Goal: Information Seeking & Learning: Learn about a topic

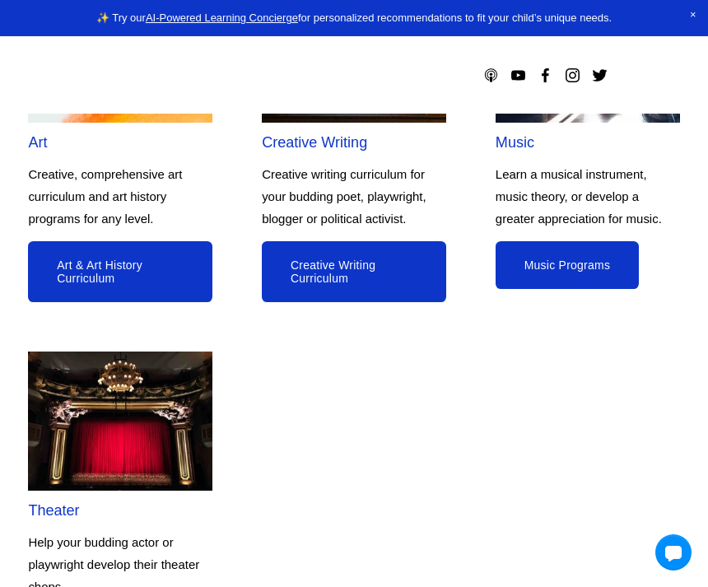
scroll to position [2287, 0]
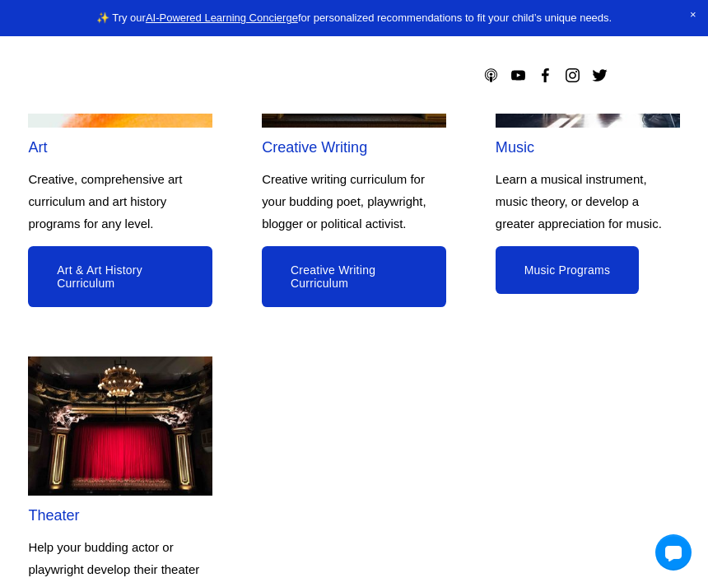
click at [155, 307] on link "Art & Art History Curriculum" at bounding box center [120, 276] width 184 height 61
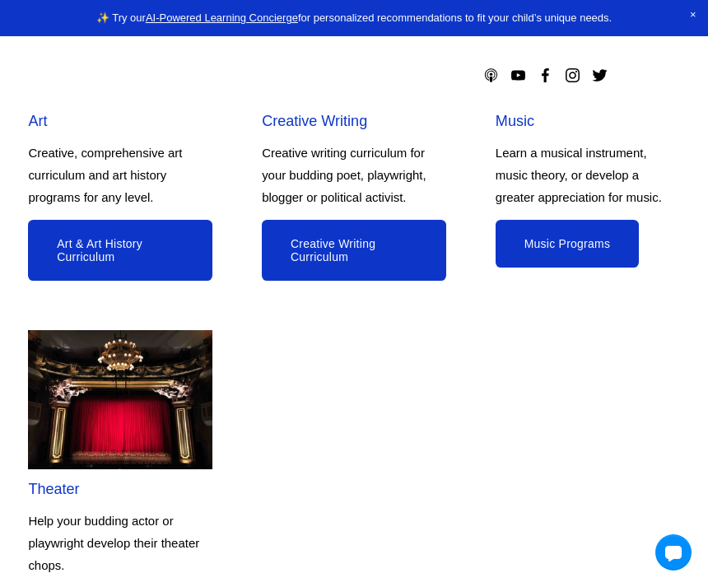
click at [129, 281] on link "Art & Art History Curriculum" at bounding box center [120, 250] width 184 height 61
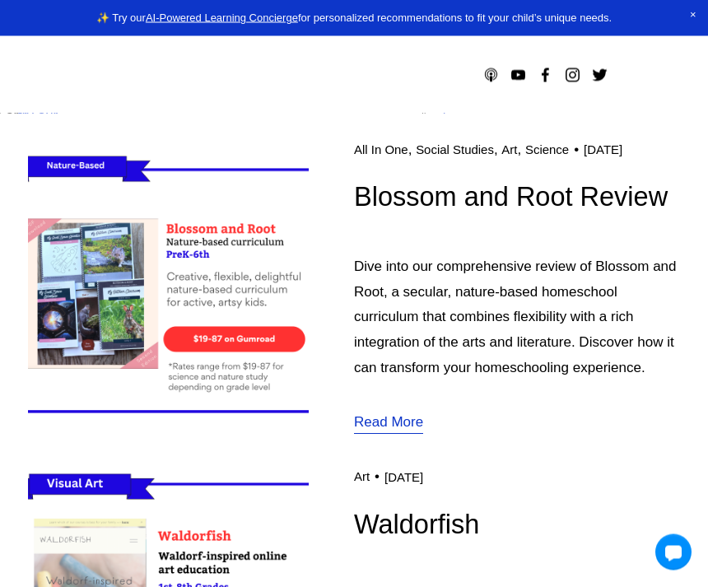
scroll to position [433, 0]
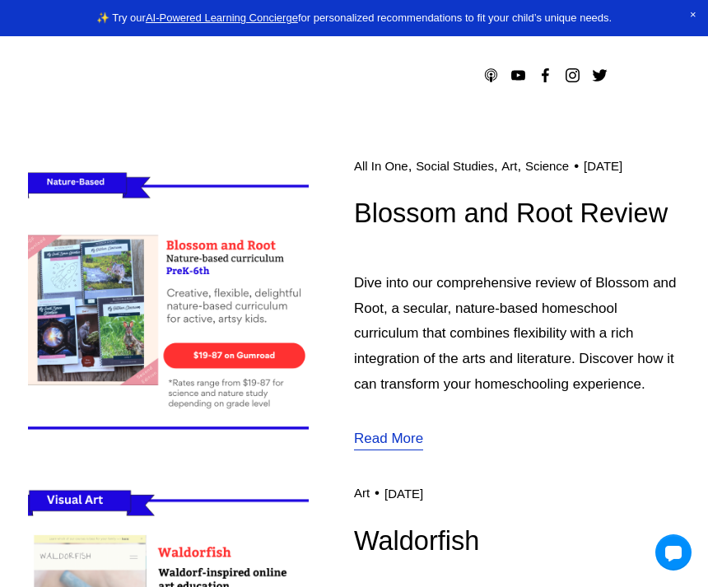
click at [388, 453] on link "Read More" at bounding box center [388, 439] width 69 height 26
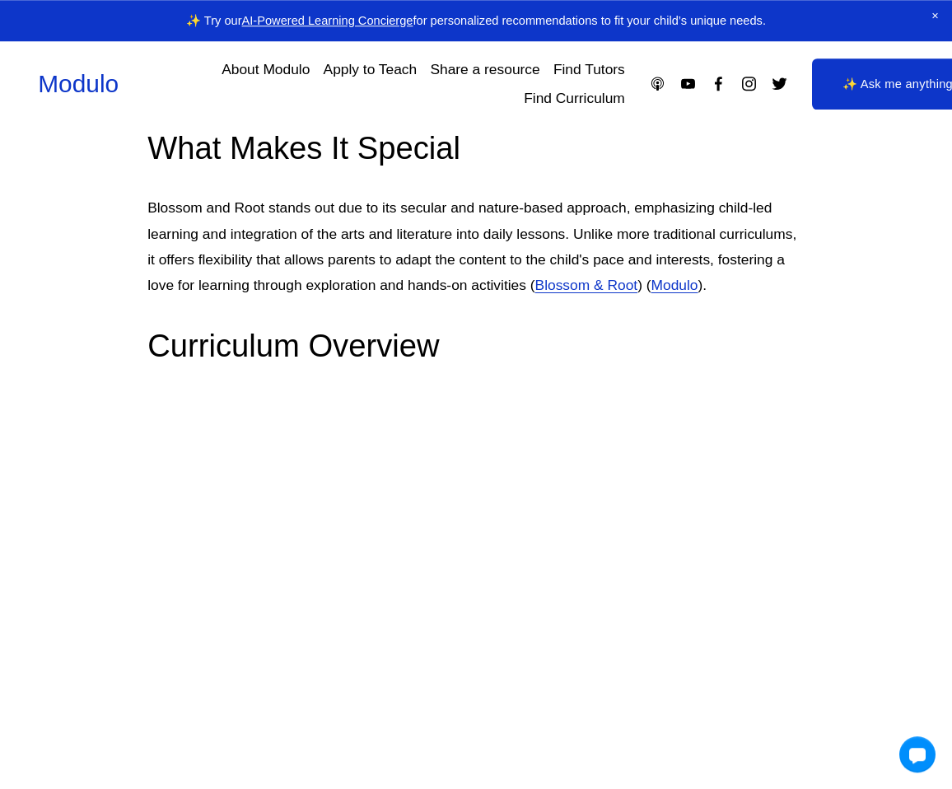
scroll to position [1219, 0]
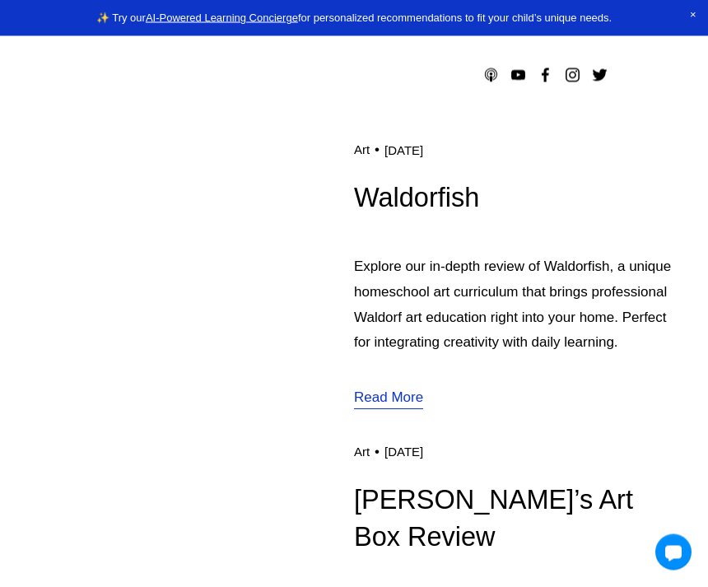
scroll to position [777, 0]
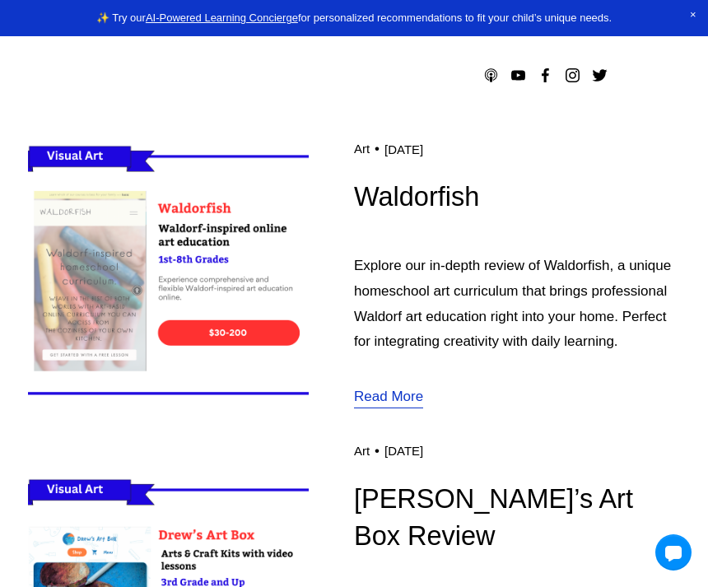
click at [408, 411] on link "Read More" at bounding box center [388, 397] width 69 height 26
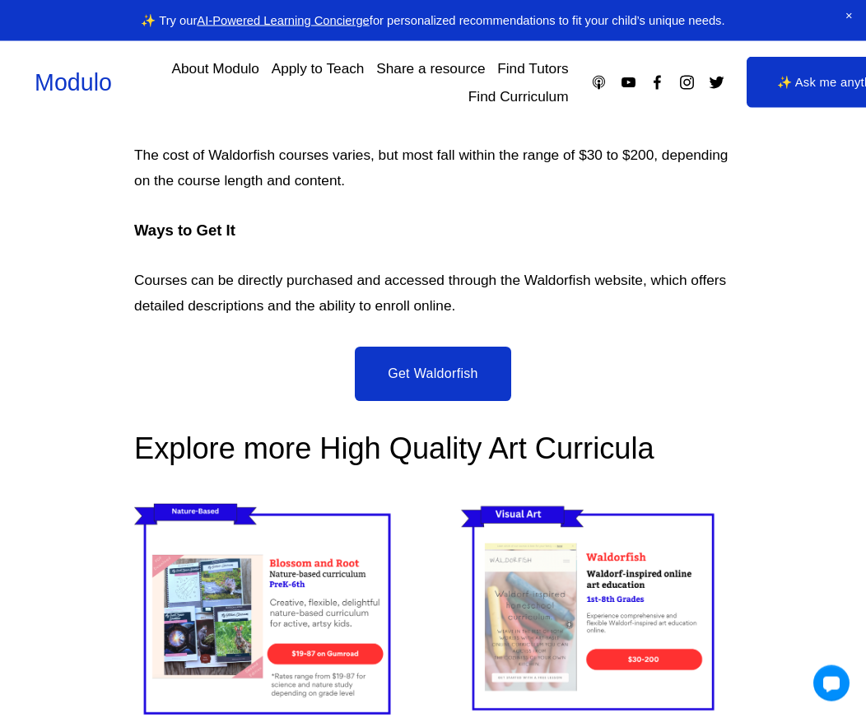
scroll to position [3246, 0]
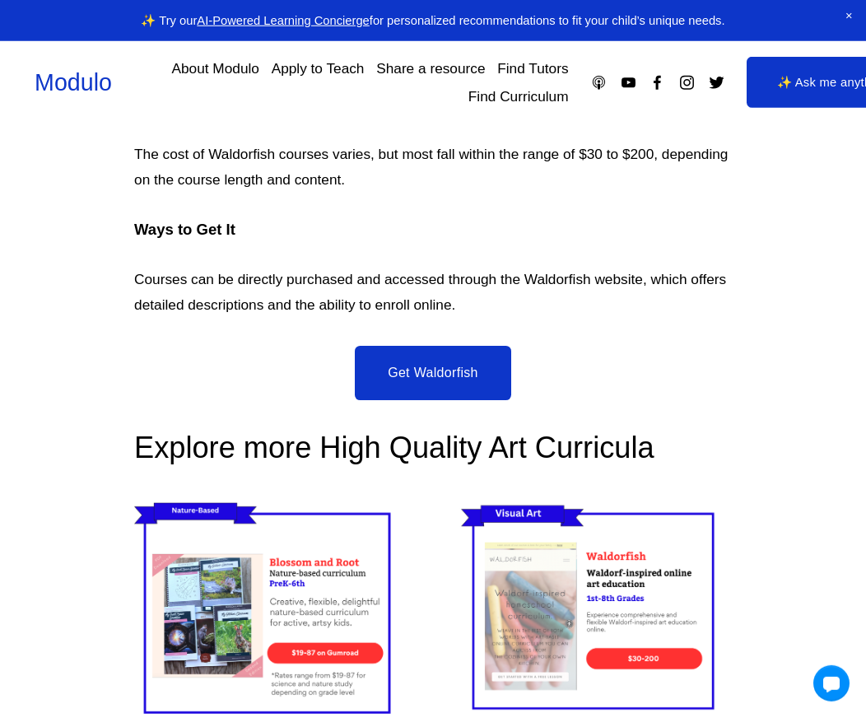
click at [482, 346] on link "Get Waldorfish" at bounding box center [433, 373] width 156 height 54
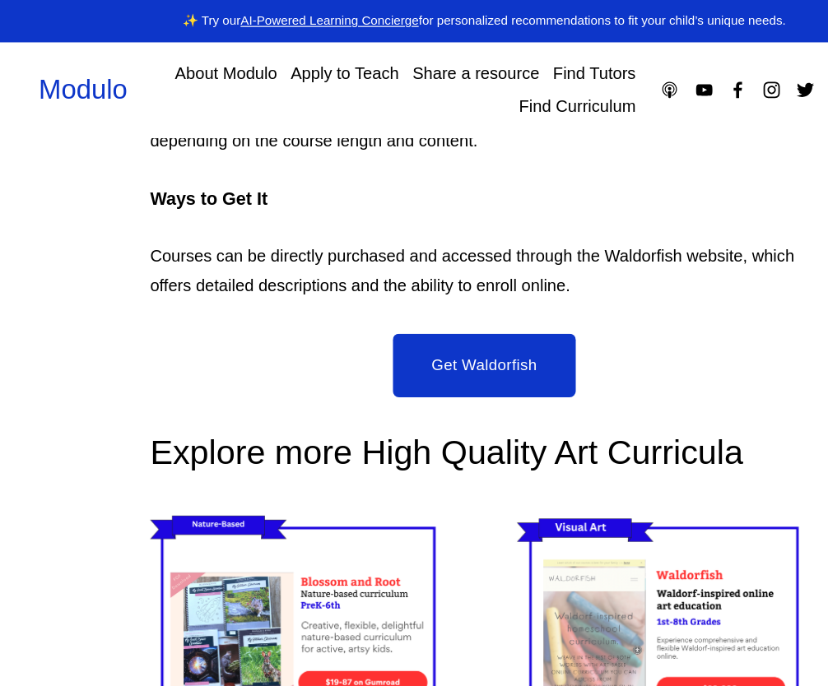
scroll to position [3300, 0]
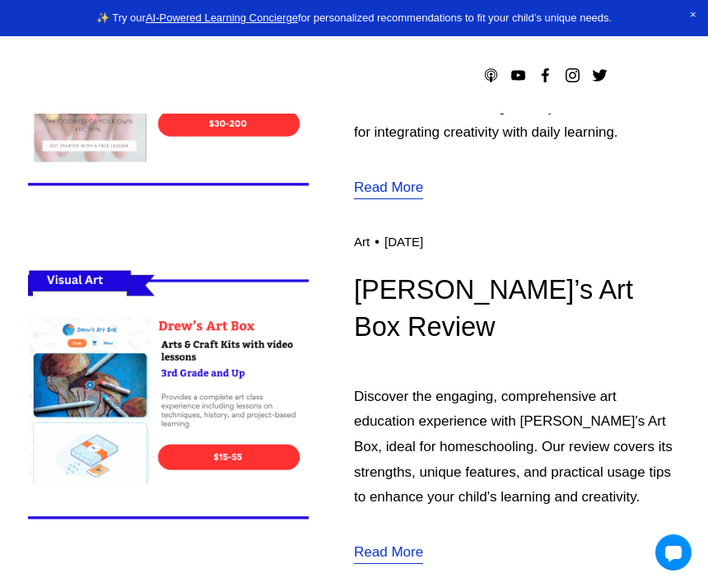
scroll to position [987, 0]
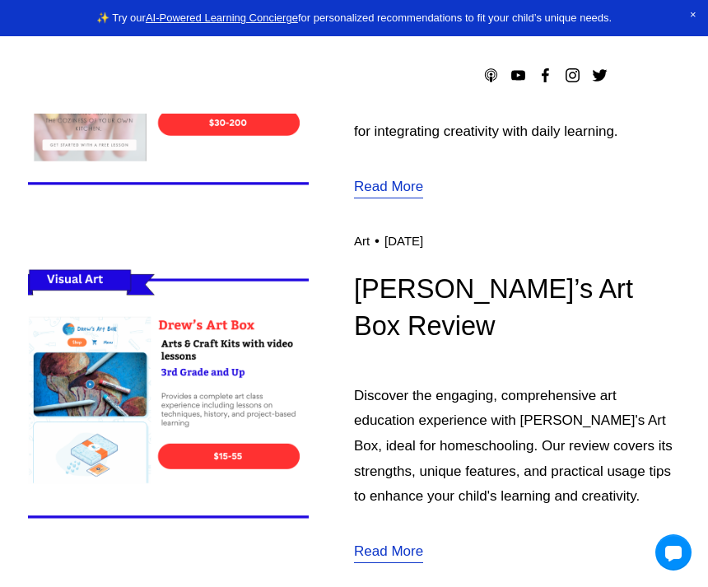
click at [389, 557] on link "Read More" at bounding box center [388, 552] width 69 height 26
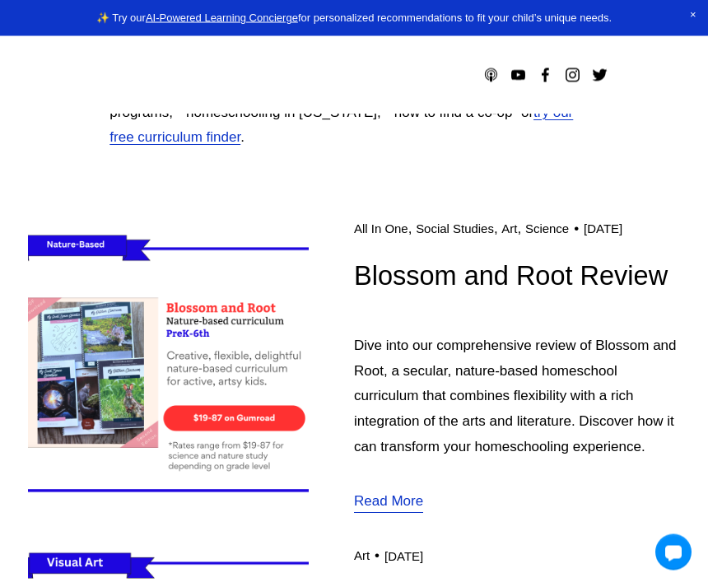
scroll to position [314, 0]
